Goal: Task Accomplishment & Management: Use online tool/utility

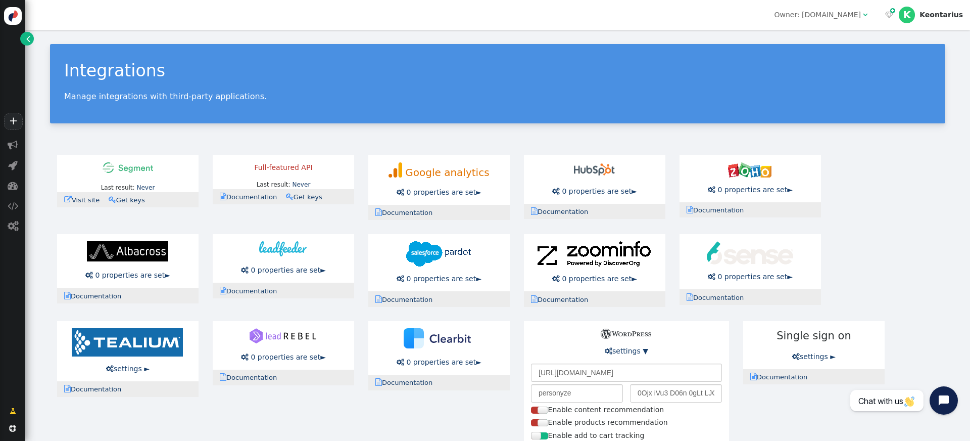
click at [561, 131] on div "Integrations Manage integrations with third-party applications. Last result: Ne…" at bounding box center [497, 274] width 945 height 489
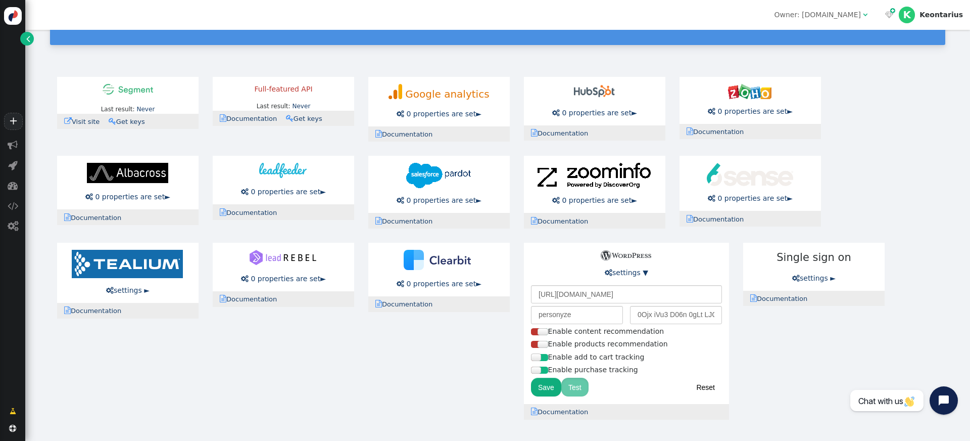
click at [568, 386] on button "Test" at bounding box center [574, 386] width 27 height 18
click at [540, 342] on div at bounding box center [543, 344] width 10 height 7
click at [541, 331] on div at bounding box center [543, 331] width 10 height 7
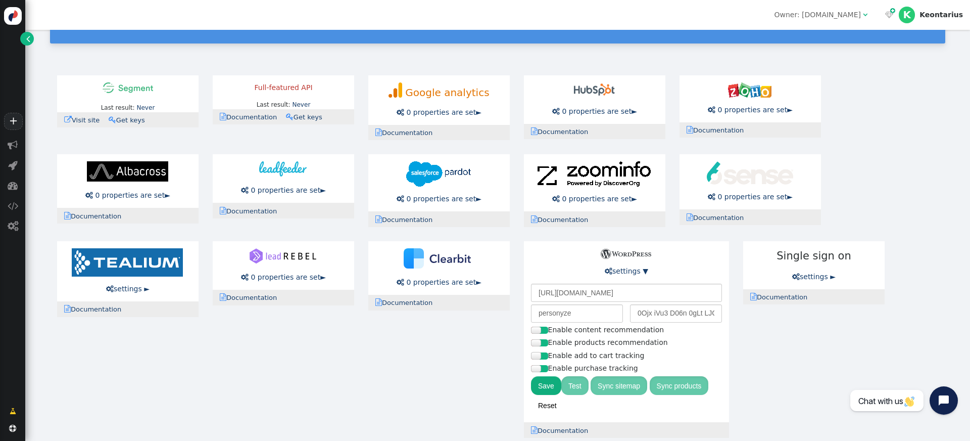
click at [539, 329] on div at bounding box center [536, 329] width 10 height 7
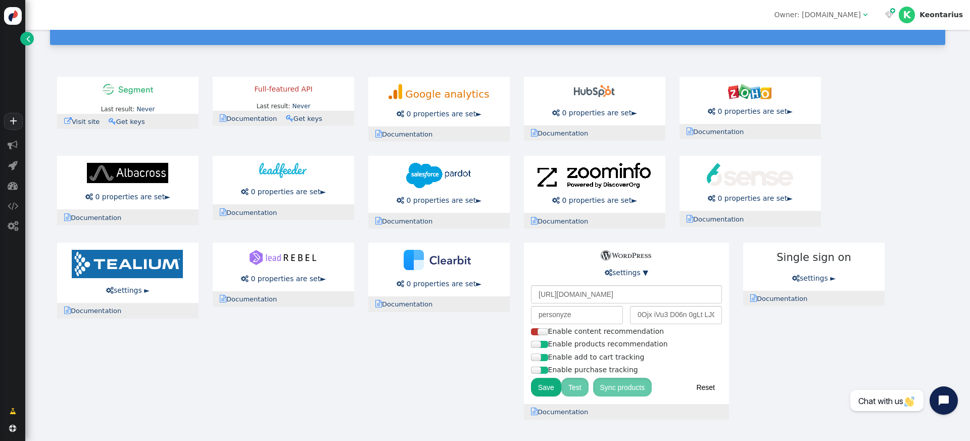
click at [538, 344] on div at bounding box center [536, 344] width 10 height 7
click at [540, 396] on div "Save Test" at bounding box center [562, 387] width 62 height 20
click at [545, 393] on button "Save" at bounding box center [546, 386] width 30 height 18
